Goal: Task Accomplishment & Management: Manage account settings

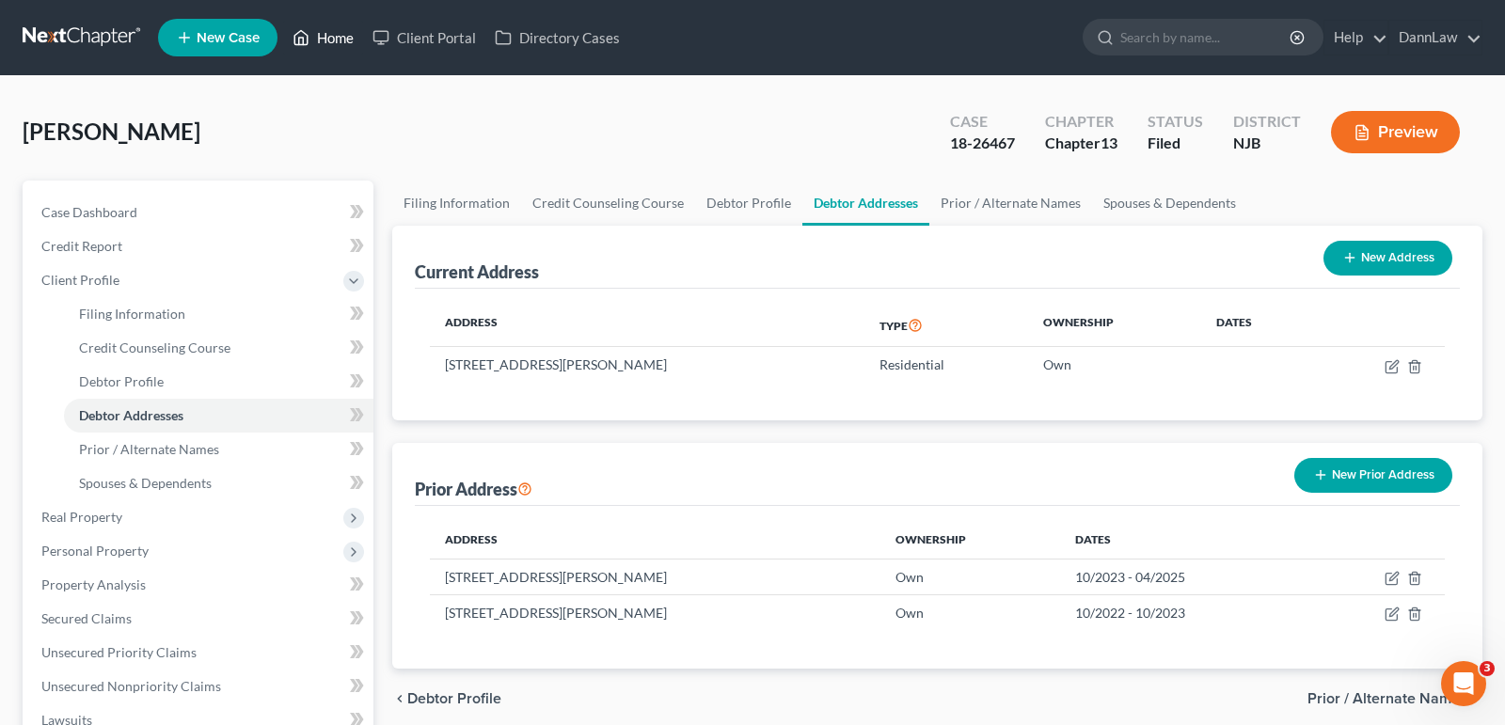
click at [330, 40] on link "Home" at bounding box center [323, 38] width 80 height 34
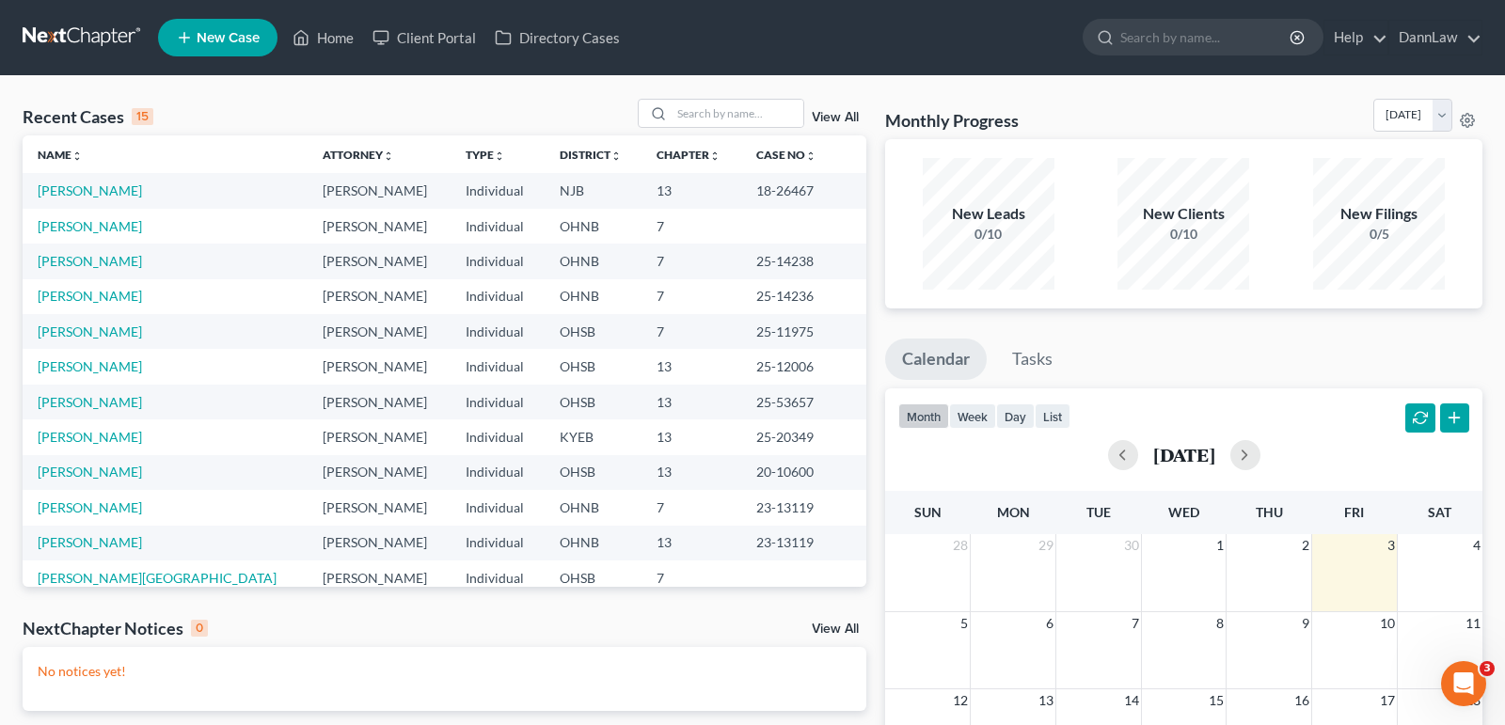
click at [67, 376] on td "[PERSON_NAME]" at bounding box center [165, 366] width 285 height 35
click at [68, 367] on link "[PERSON_NAME]" at bounding box center [90, 366] width 104 height 16
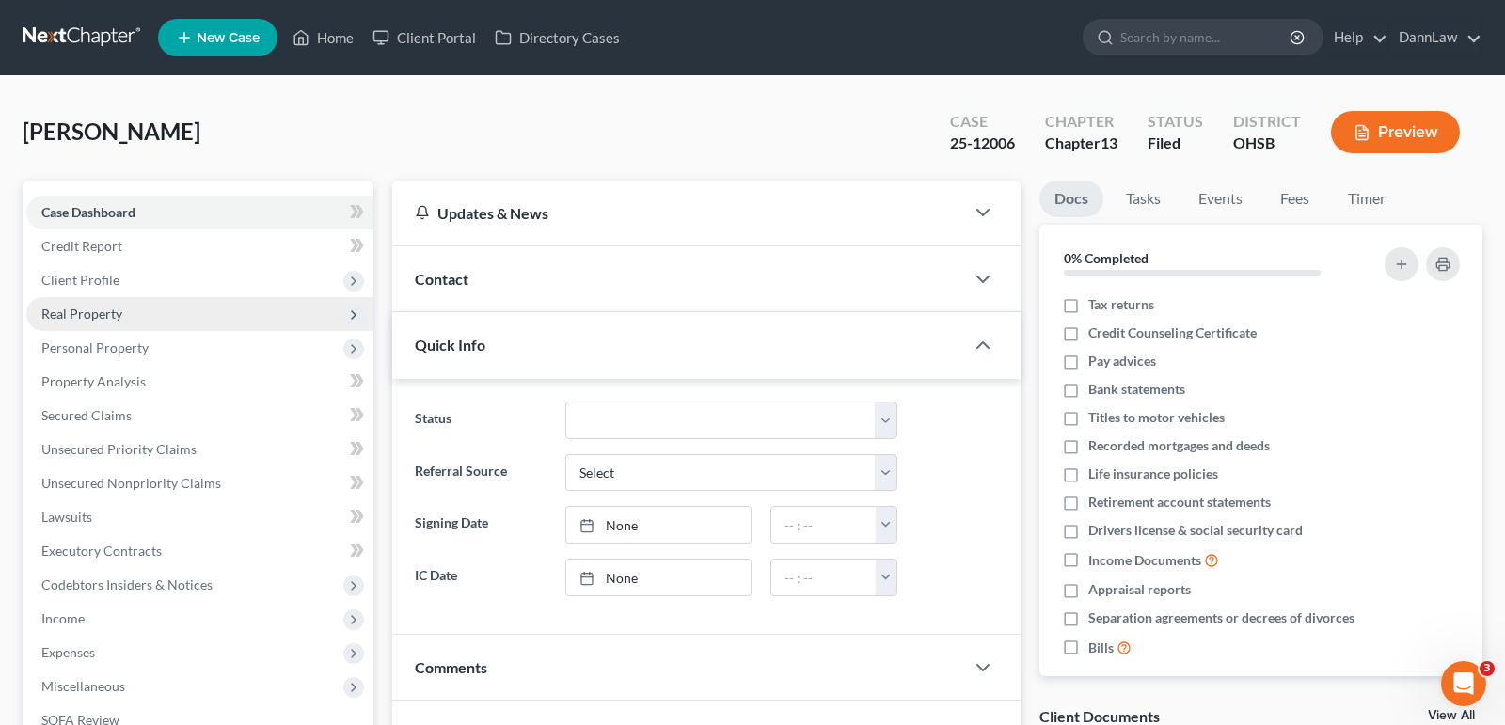
click at [100, 321] on span "Real Property" at bounding box center [199, 314] width 347 height 34
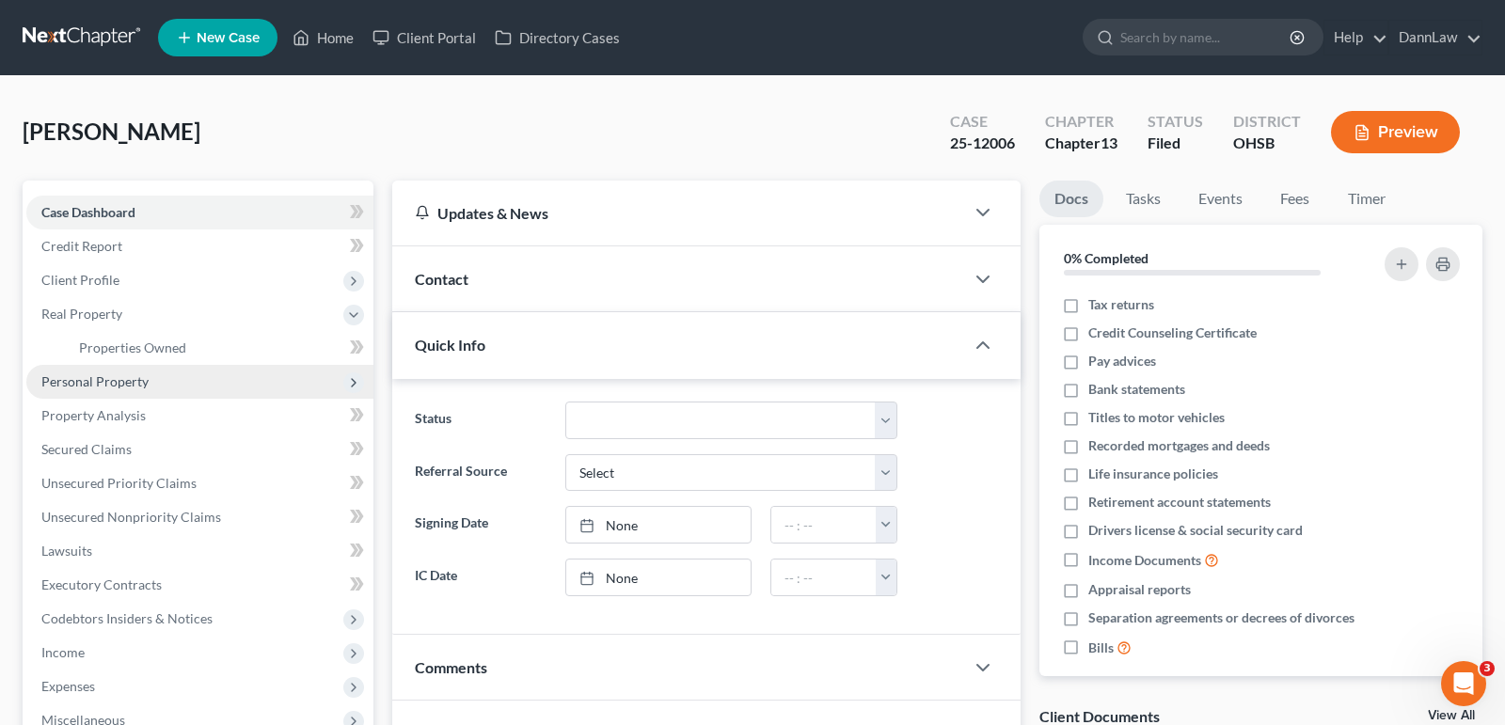
click at [127, 388] on span "Personal Property" at bounding box center [199, 382] width 347 height 34
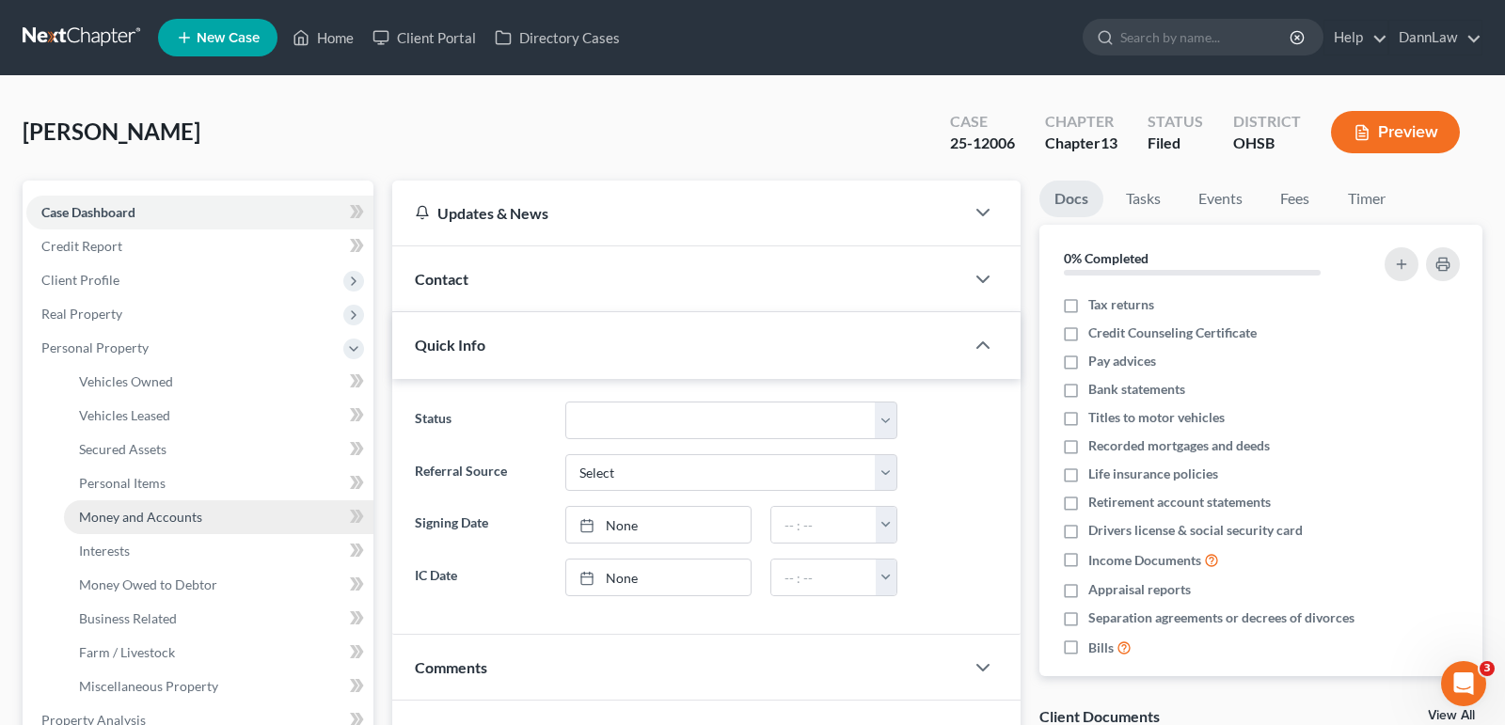
click at [111, 514] on span "Money and Accounts" at bounding box center [140, 517] width 123 height 16
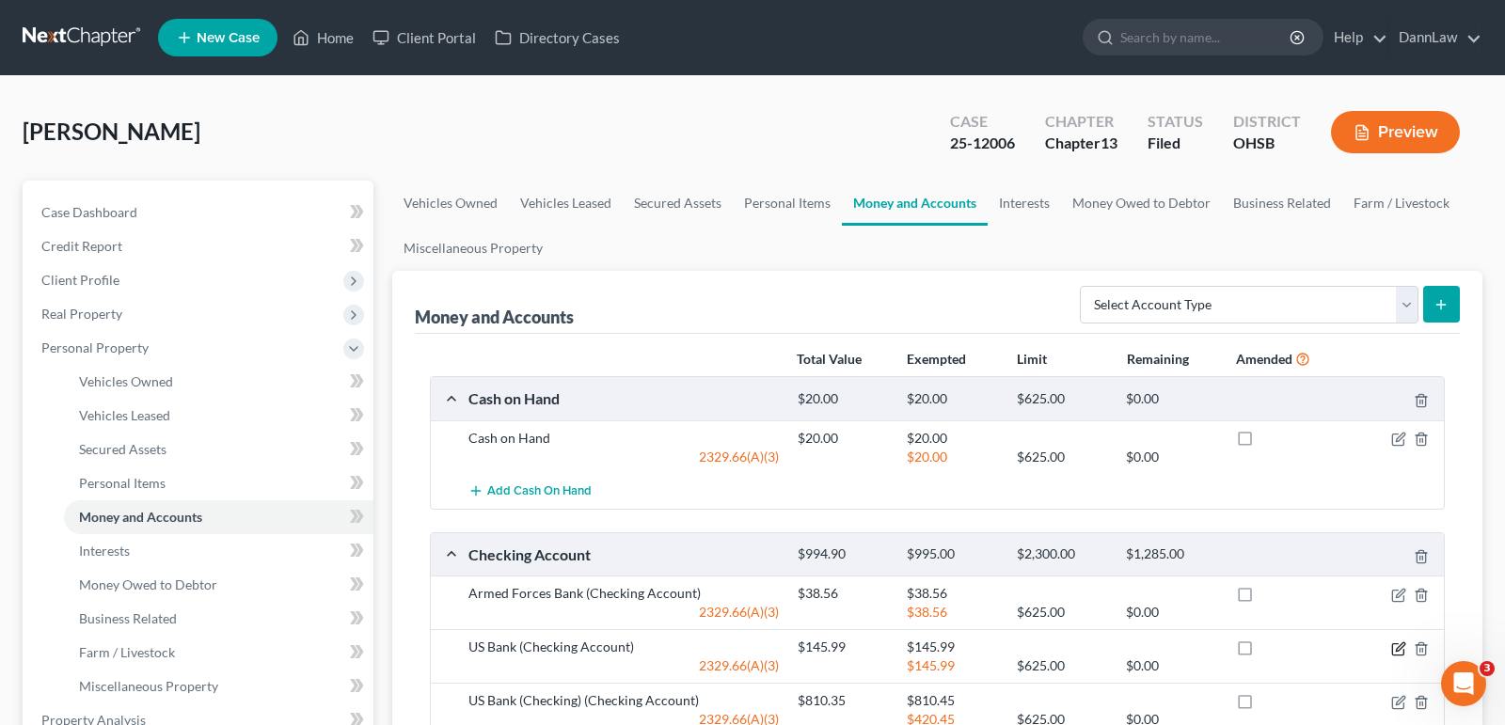
click at [1404, 646] on icon "button" at bounding box center [1399, 649] width 15 height 15
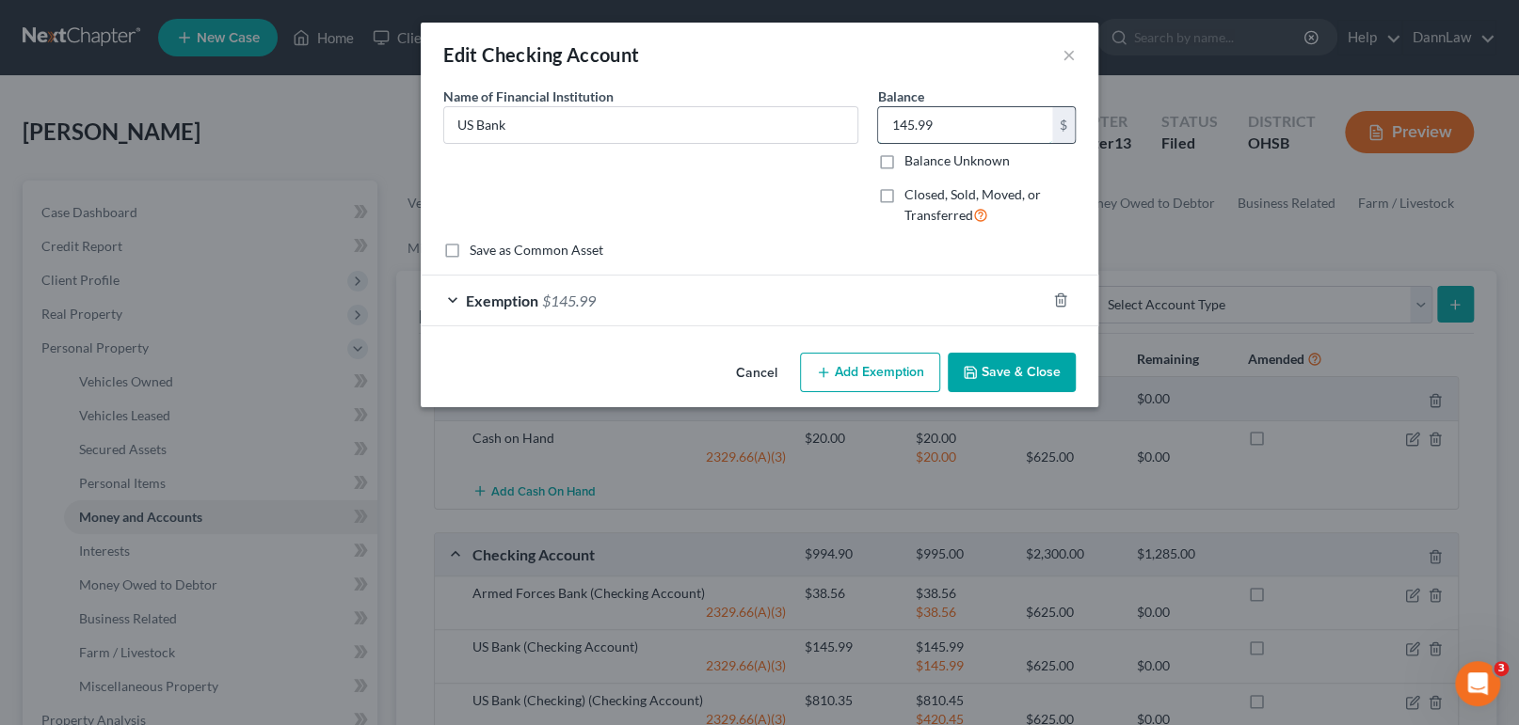
click at [908, 136] on input "145.99" at bounding box center [965, 125] width 174 height 36
type input "16.71"
click at [883, 308] on div "Exemption $145.99" at bounding box center [733, 301] width 625 height 50
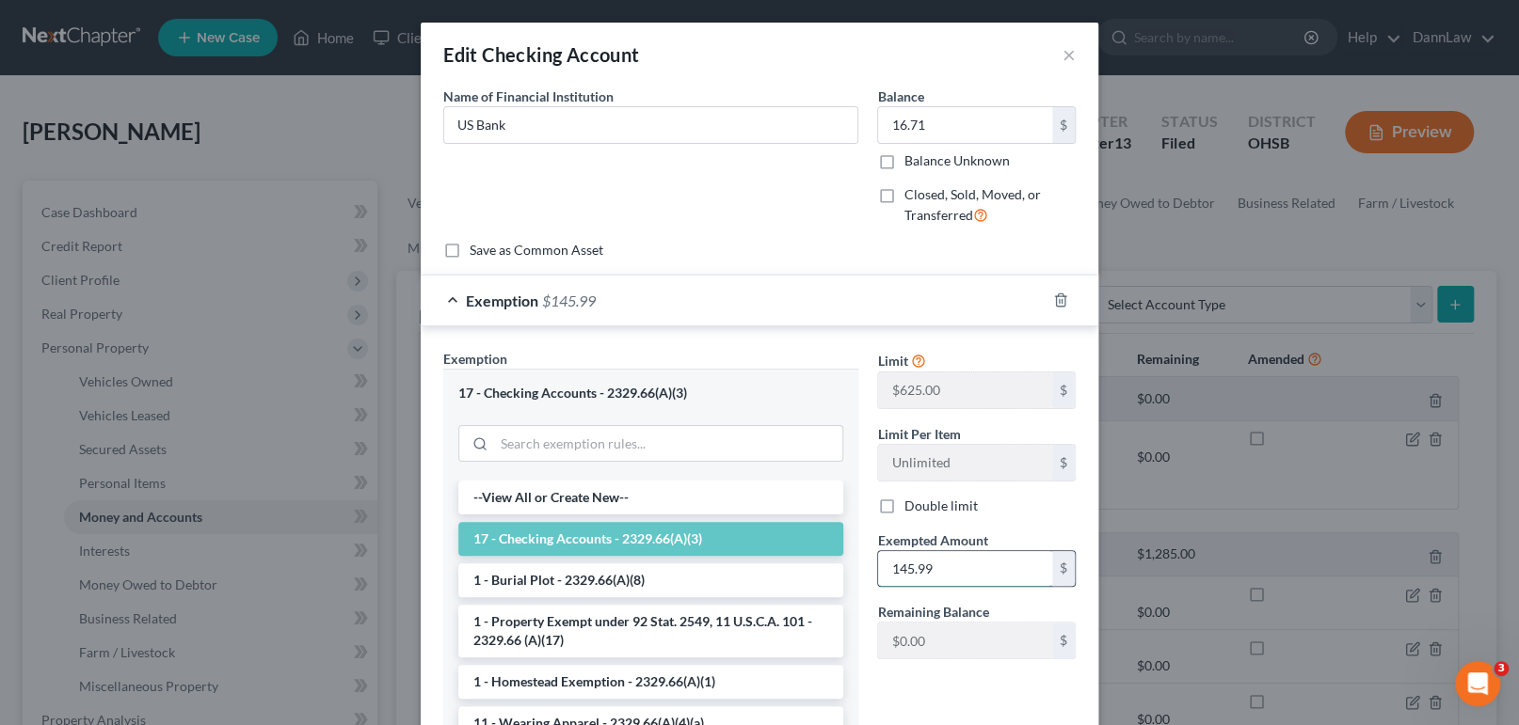
click at [943, 582] on input "145.99" at bounding box center [965, 569] width 174 height 36
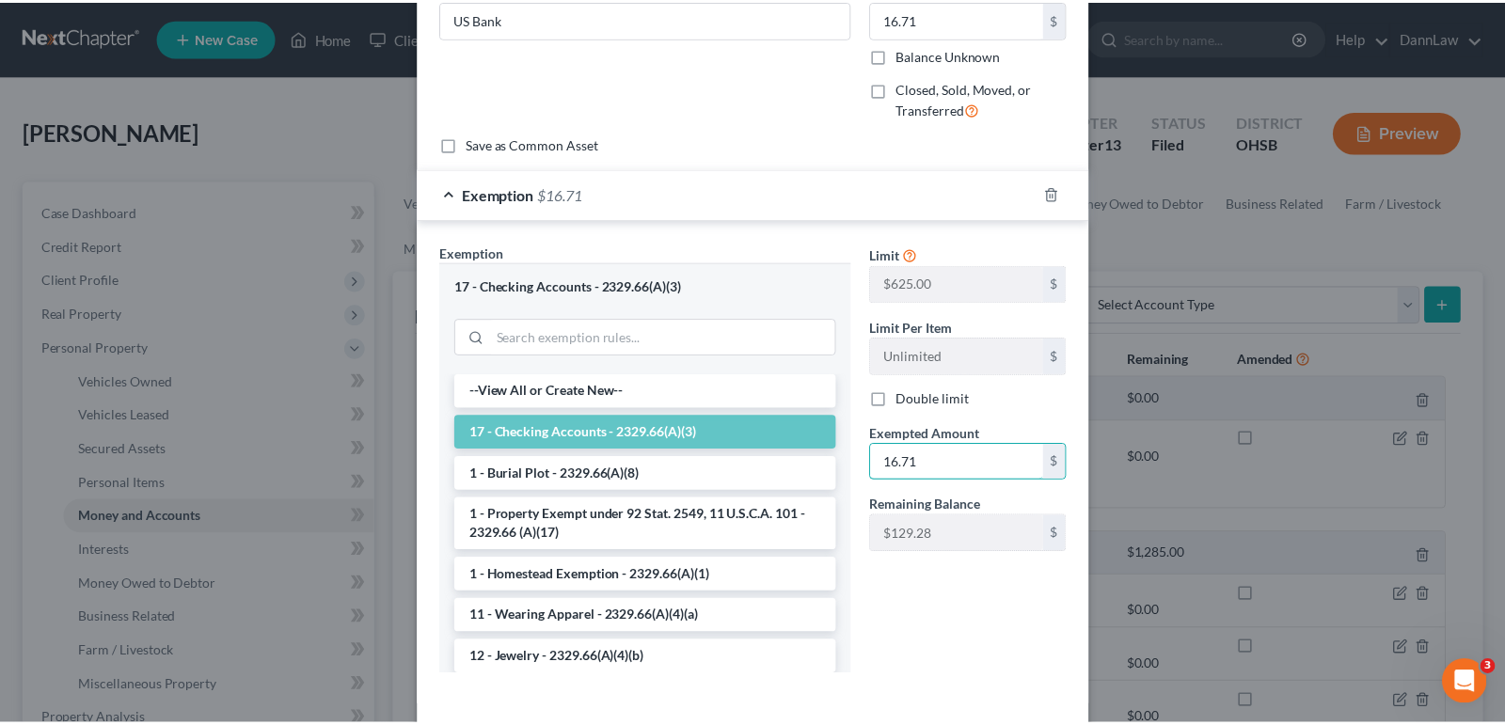
scroll to position [190, 0]
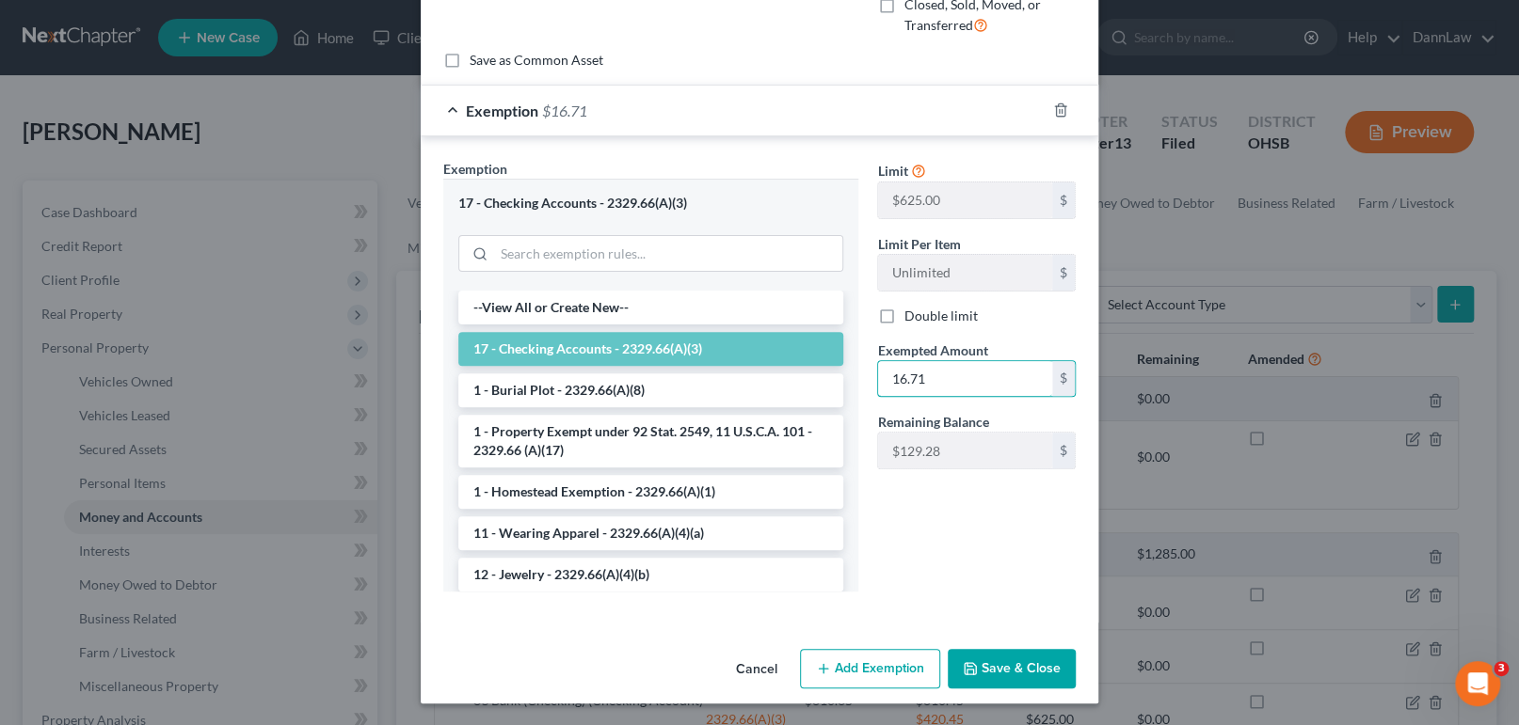
type input "16.71"
click at [1012, 663] on button "Save & Close" at bounding box center [1011, 669] width 128 height 40
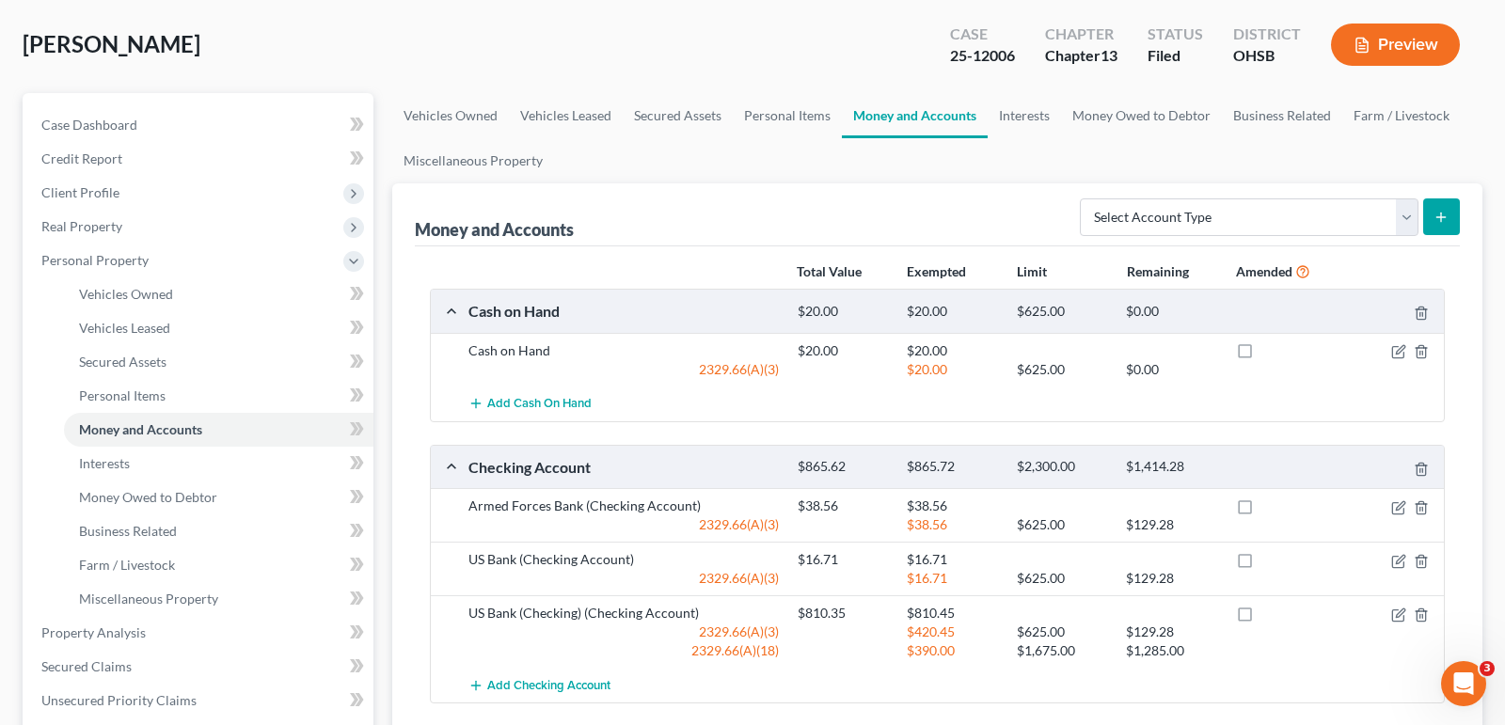
scroll to position [89, 0]
